Goal: Transaction & Acquisition: Download file/media

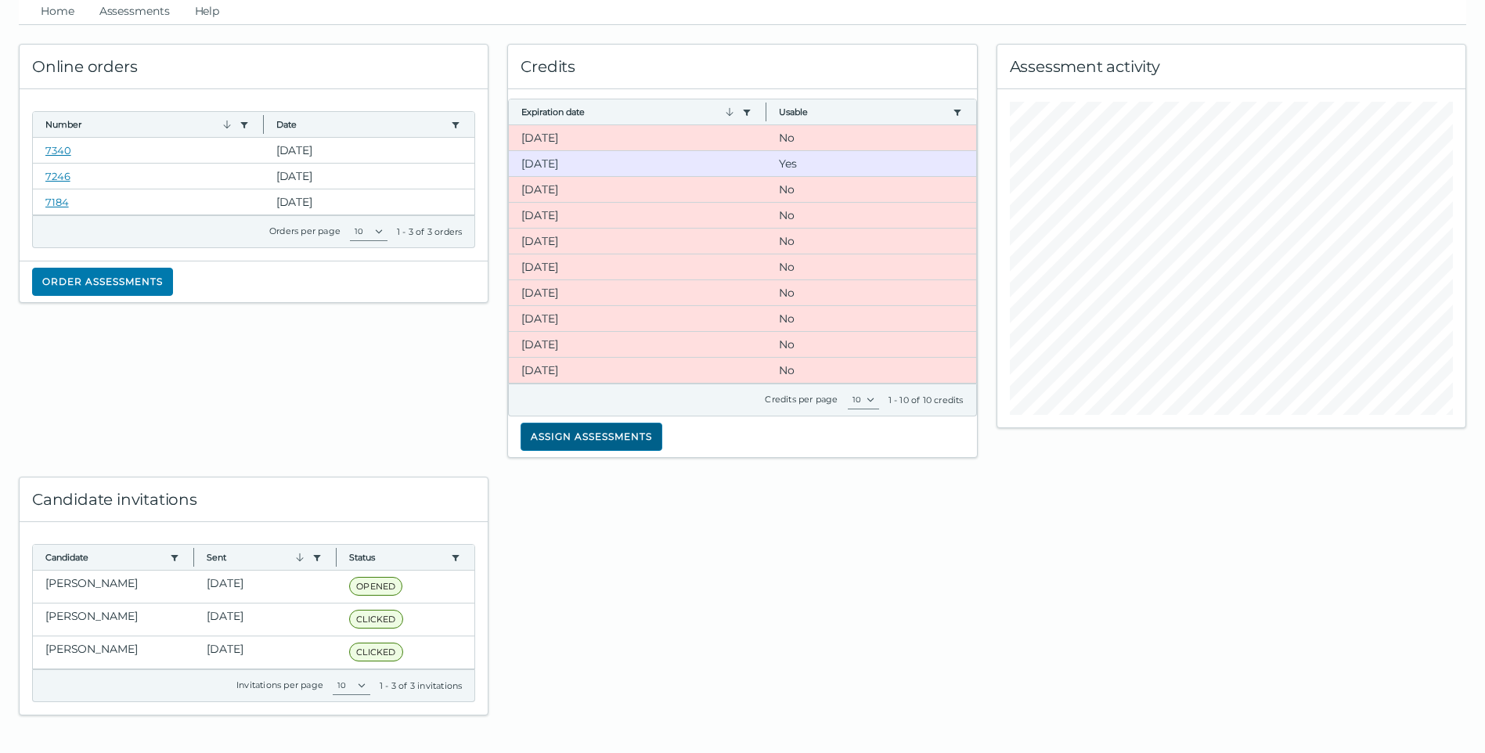
click at [596, 441] on button "Assign assessments" at bounding box center [592, 437] width 142 height 28
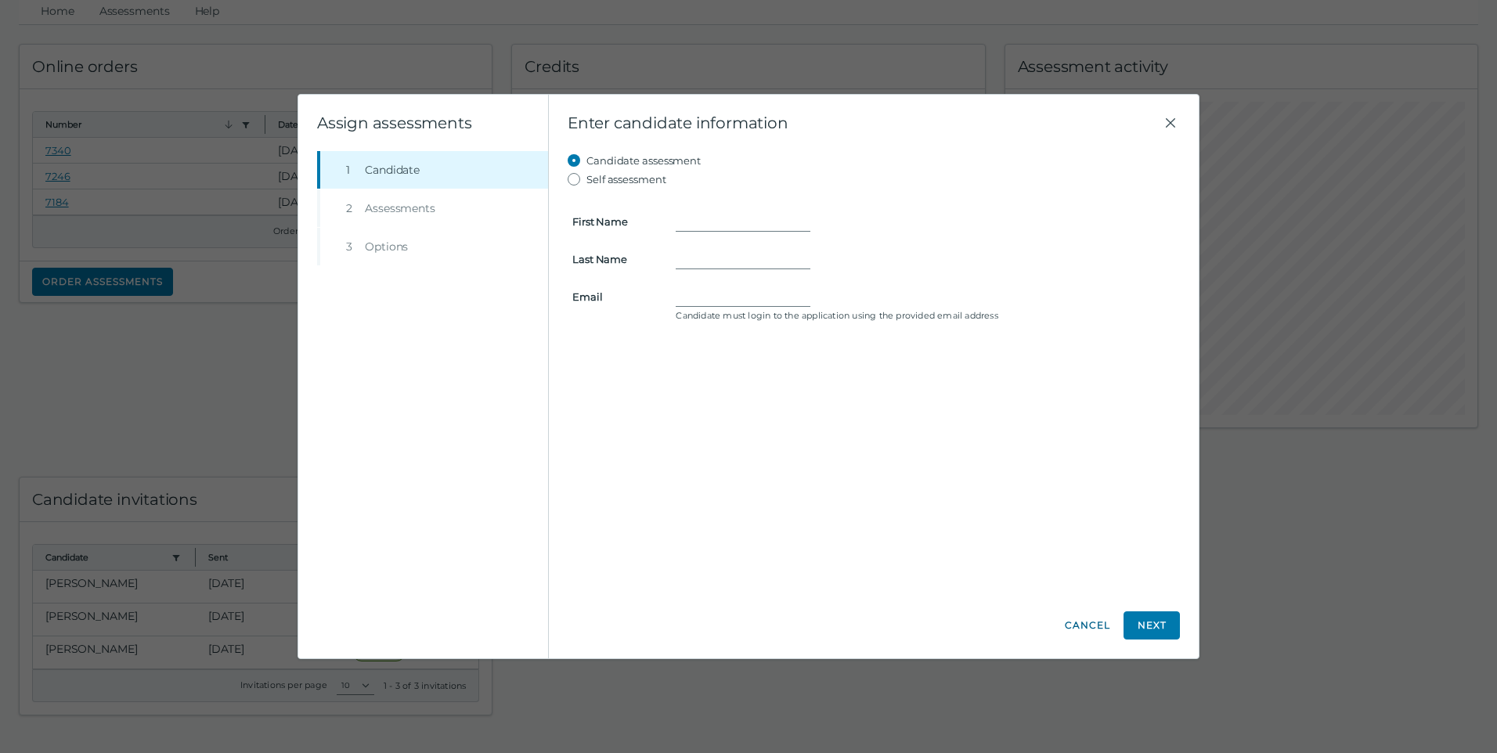
click at [1089, 622] on button "Cancel" at bounding box center [1087, 625] width 47 height 28
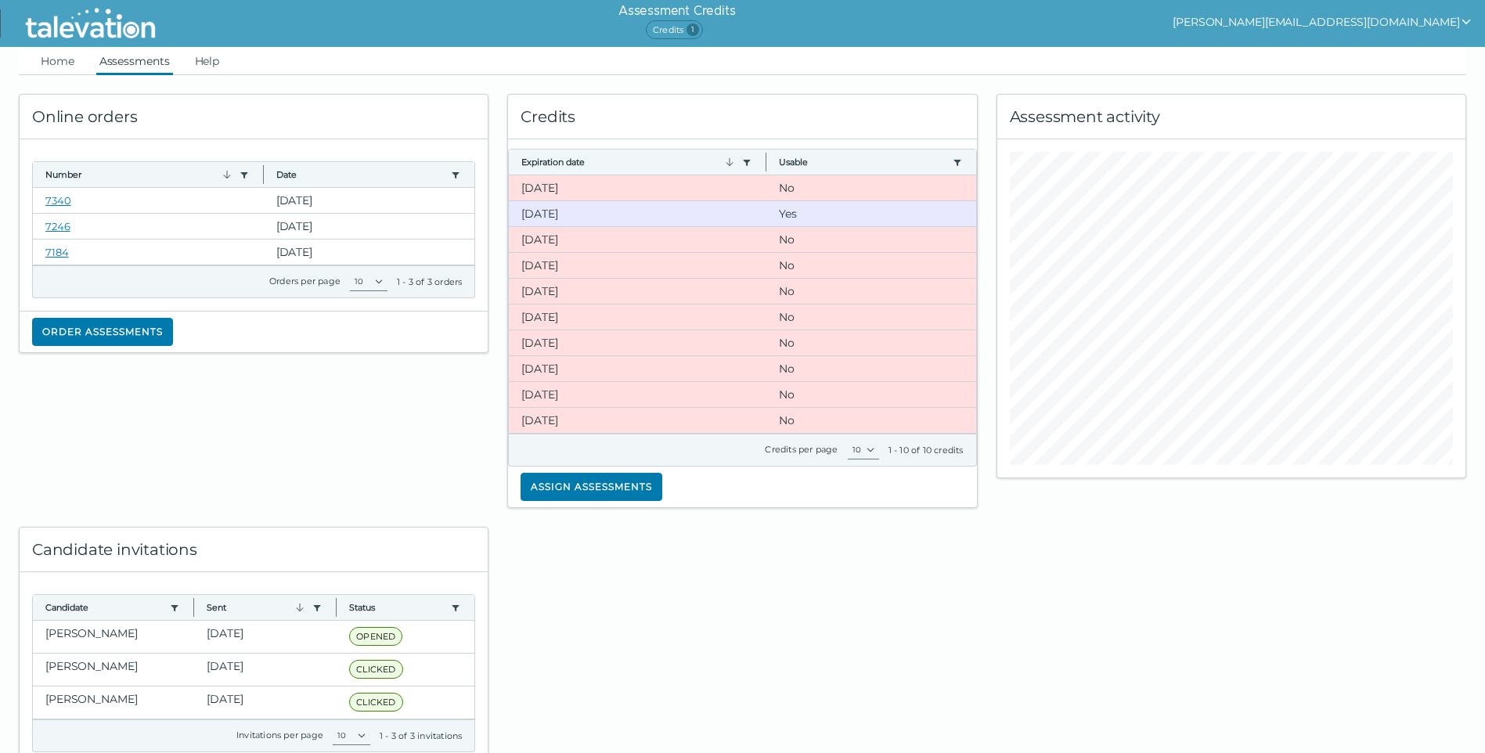
click at [128, 65] on link "Assessments" at bounding box center [134, 61] width 77 height 28
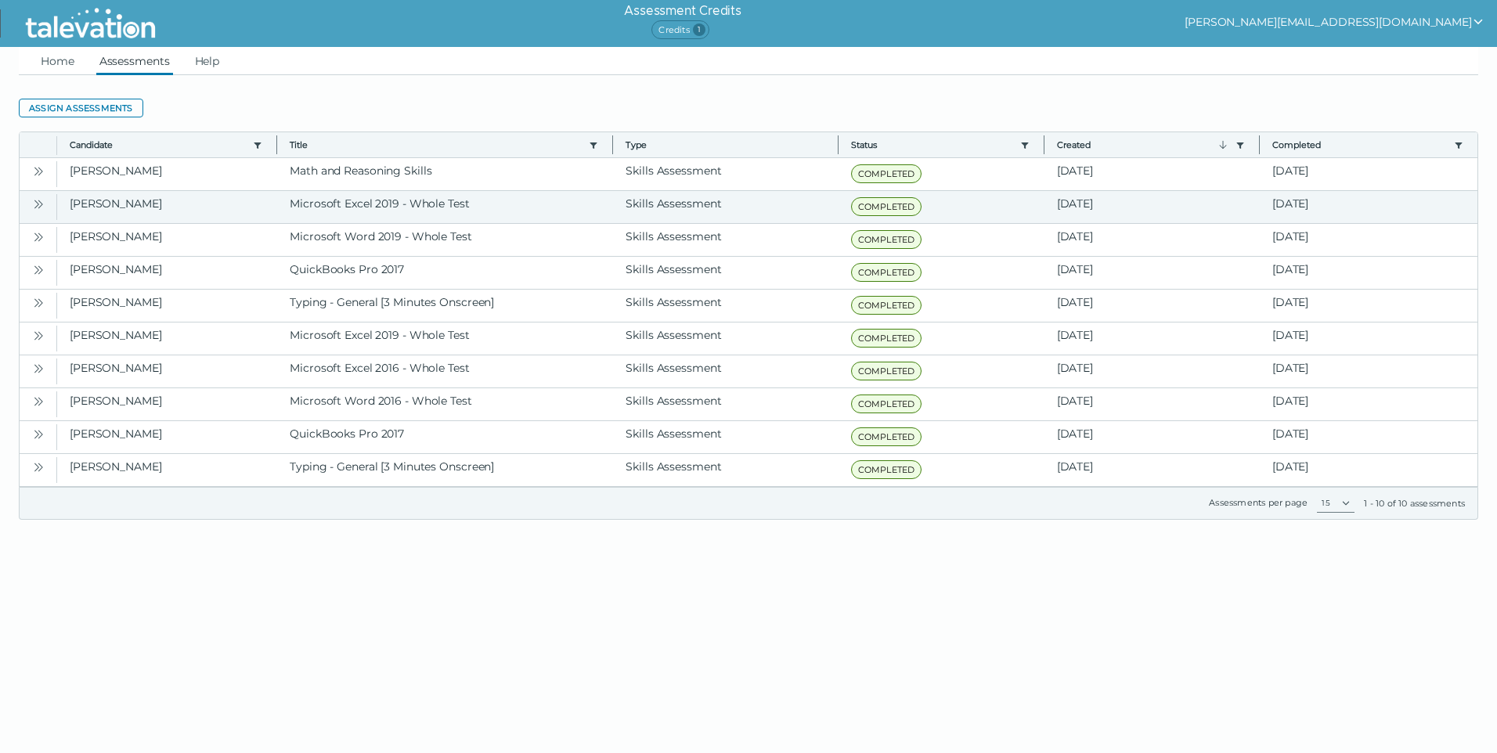
click at [39, 204] on icon "Open" at bounding box center [38, 204] width 13 height 13
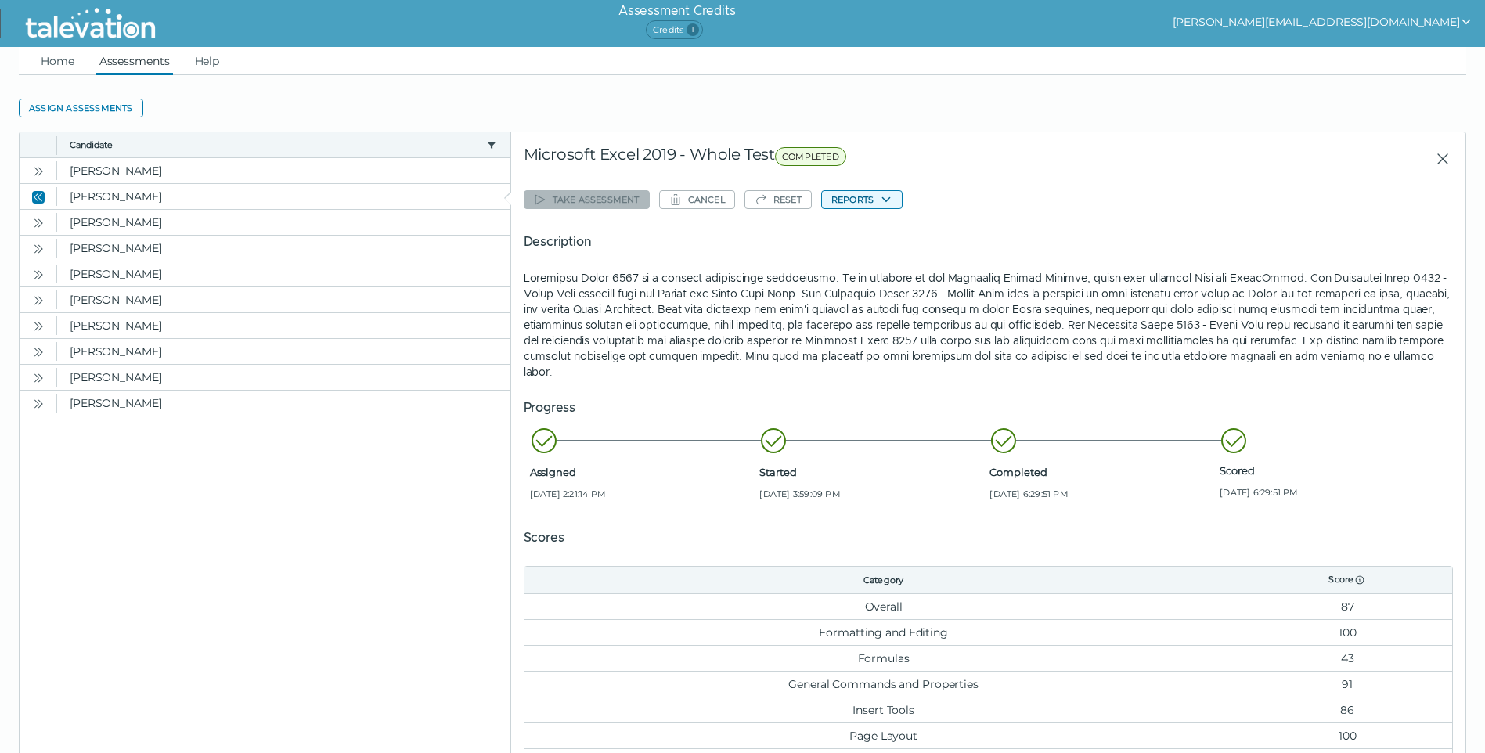
click at [852, 192] on button "Reports" at bounding box center [861, 199] width 81 height 19
click at [870, 232] on button "Microsoft Excel 2019 - Whole Test" at bounding box center [916, 230] width 188 height 19
click at [39, 169] on icon "Open" at bounding box center [38, 171] width 13 height 13
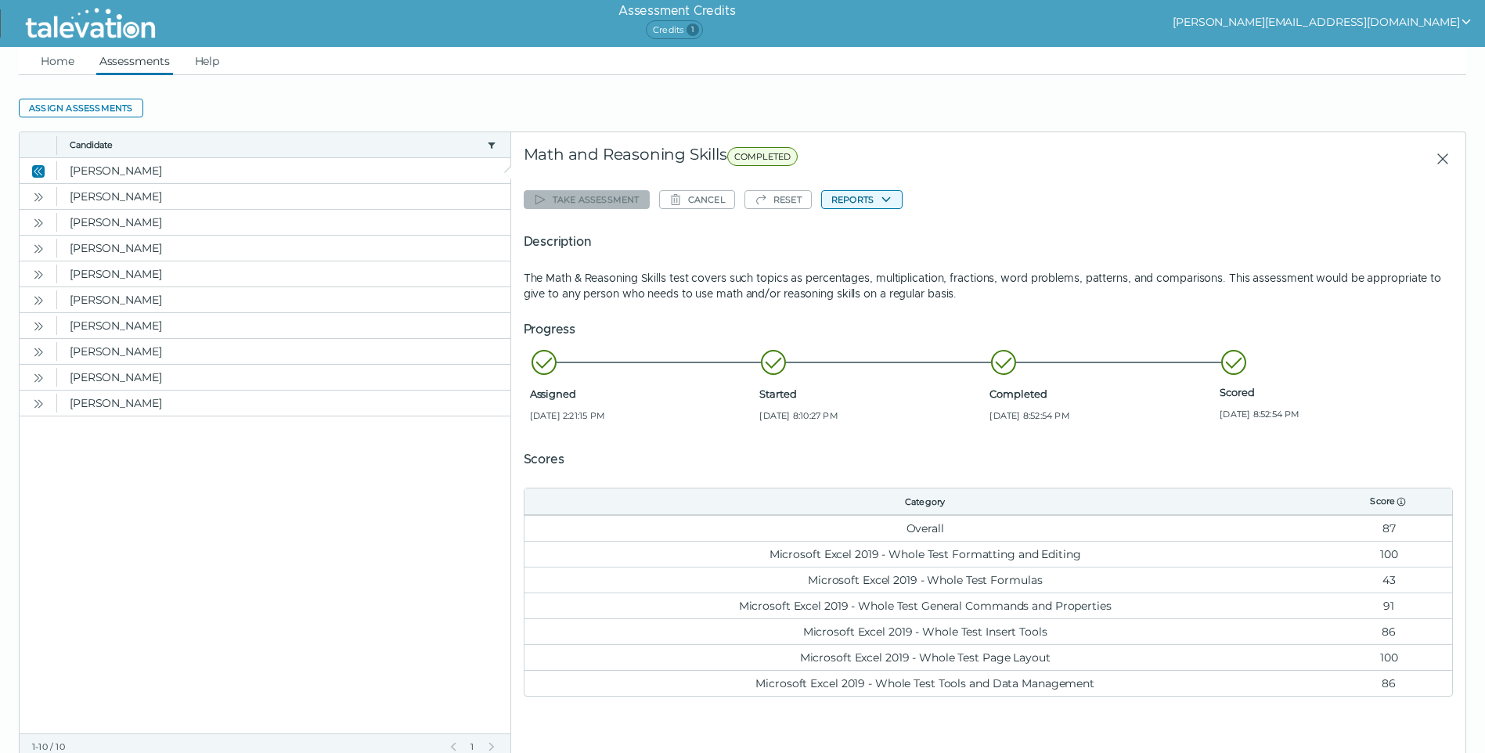
click at [860, 198] on button "Reports" at bounding box center [861, 199] width 81 height 19
click at [843, 235] on button "Math and Reasoning Skills" at bounding box center [901, 230] width 159 height 19
